Goal: Task Accomplishment & Management: Manage account settings

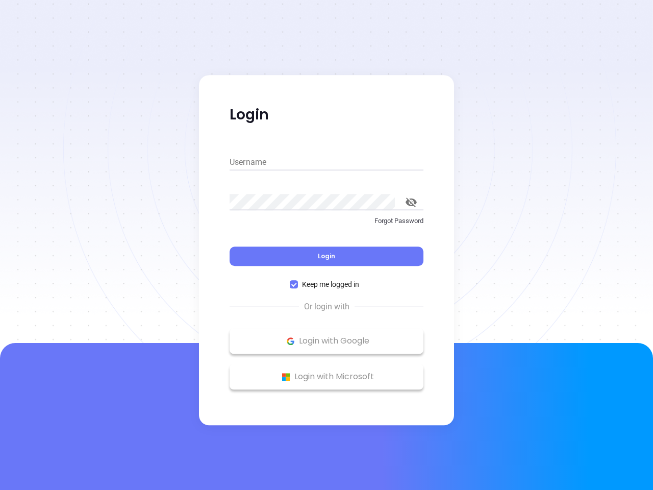
click at [327, 245] on div "Login" at bounding box center [327, 250] width 194 height 32
click at [327, 162] on input "Username" at bounding box center [327, 162] width 194 height 16
click at [411, 202] on icon "toggle password visibility" at bounding box center [411, 203] width 11 height 10
click at [327, 256] on span "Login" at bounding box center [326, 256] width 17 height 9
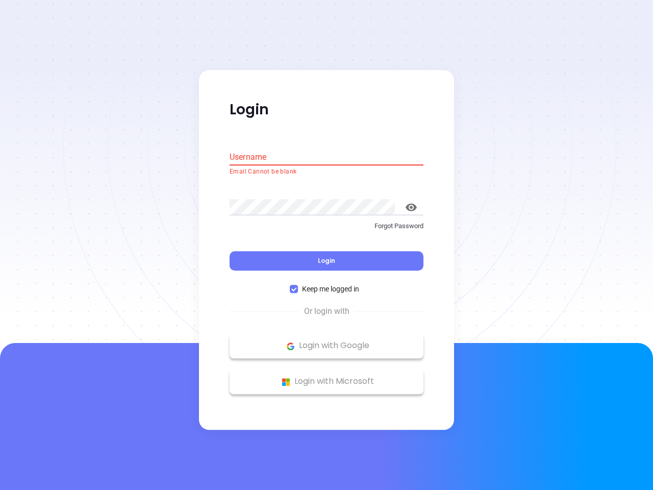
click at [327, 284] on span "Keep me logged in" at bounding box center [330, 289] width 65 height 11
click at [298, 285] on input "Keep me logged in" at bounding box center [294, 289] width 8 height 8
checkbox input "false"
click at [327, 341] on p "Login with Google" at bounding box center [327, 345] width 184 height 15
click at [327, 377] on p "Login with Microsoft" at bounding box center [327, 381] width 184 height 15
